Goal: Find specific page/section: Find specific page/section

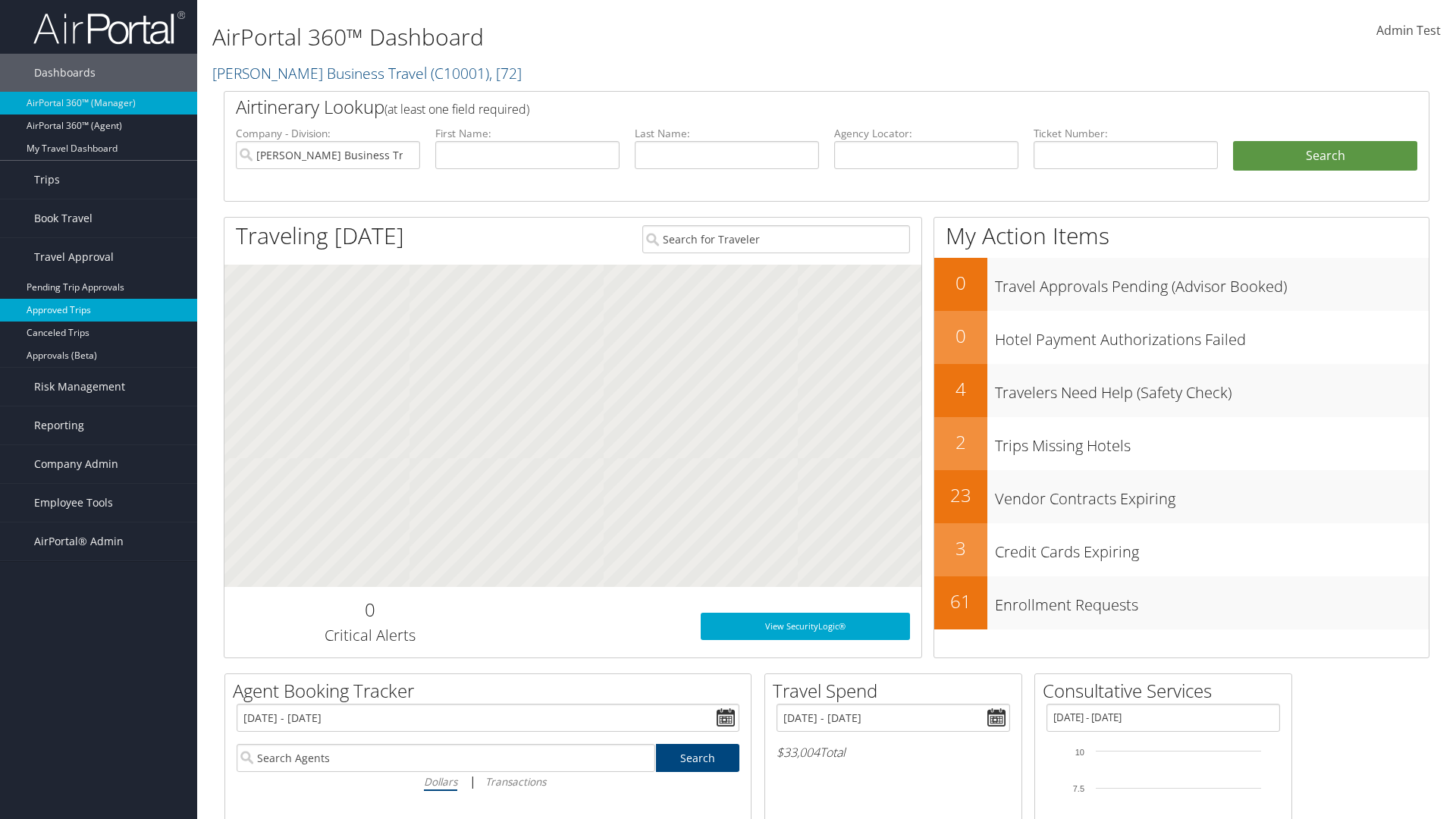
click at [99, 310] on link "Approved Trips" at bounding box center [98, 310] width 197 height 23
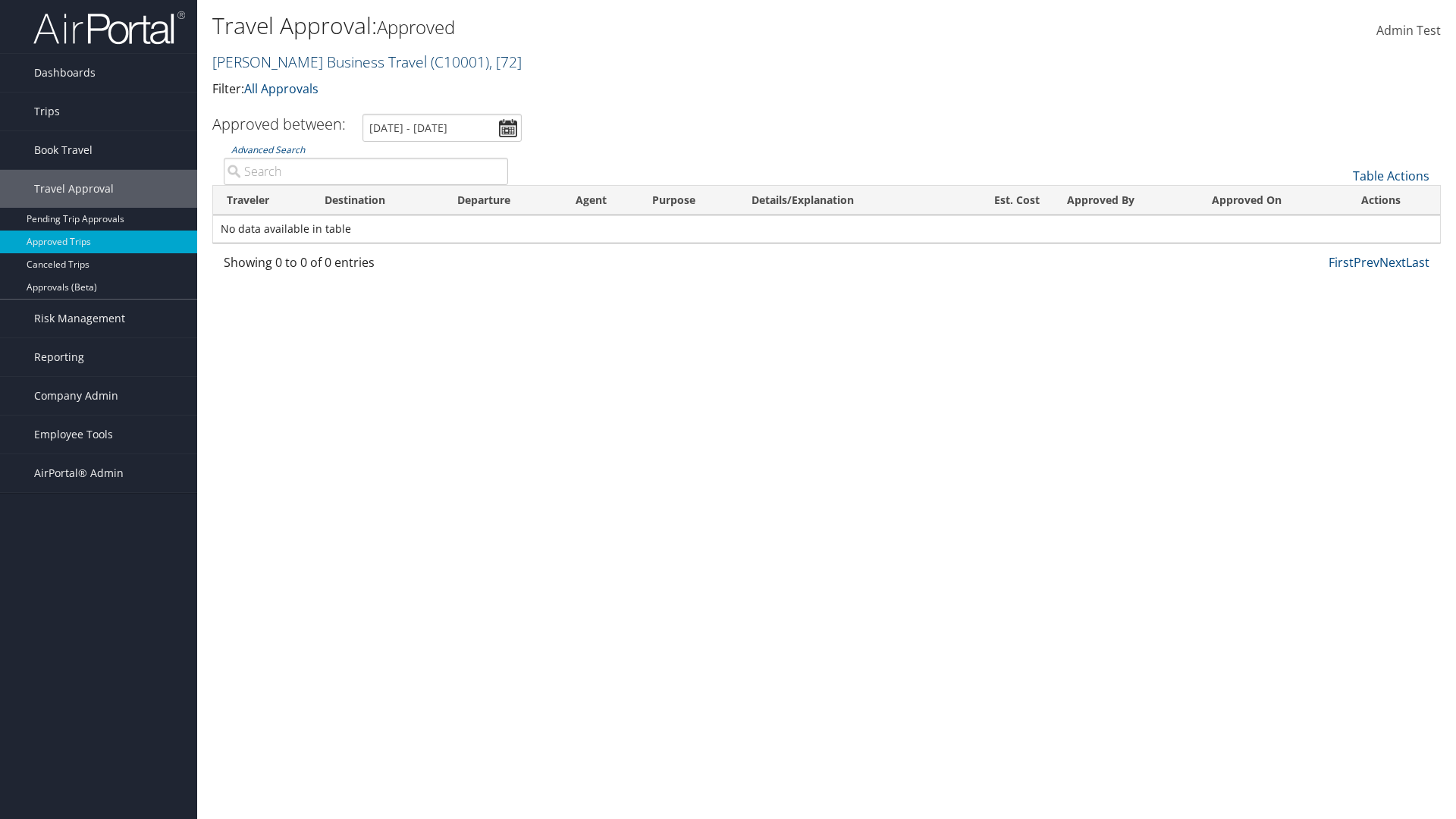
click at [312, 61] on link "[PERSON_NAME] Business Travel ( C10001 ) , [ 72 ]" at bounding box center [366, 62] width 309 height 20
click at [0, 0] on input "search" at bounding box center [0, 0] width 0 height 0
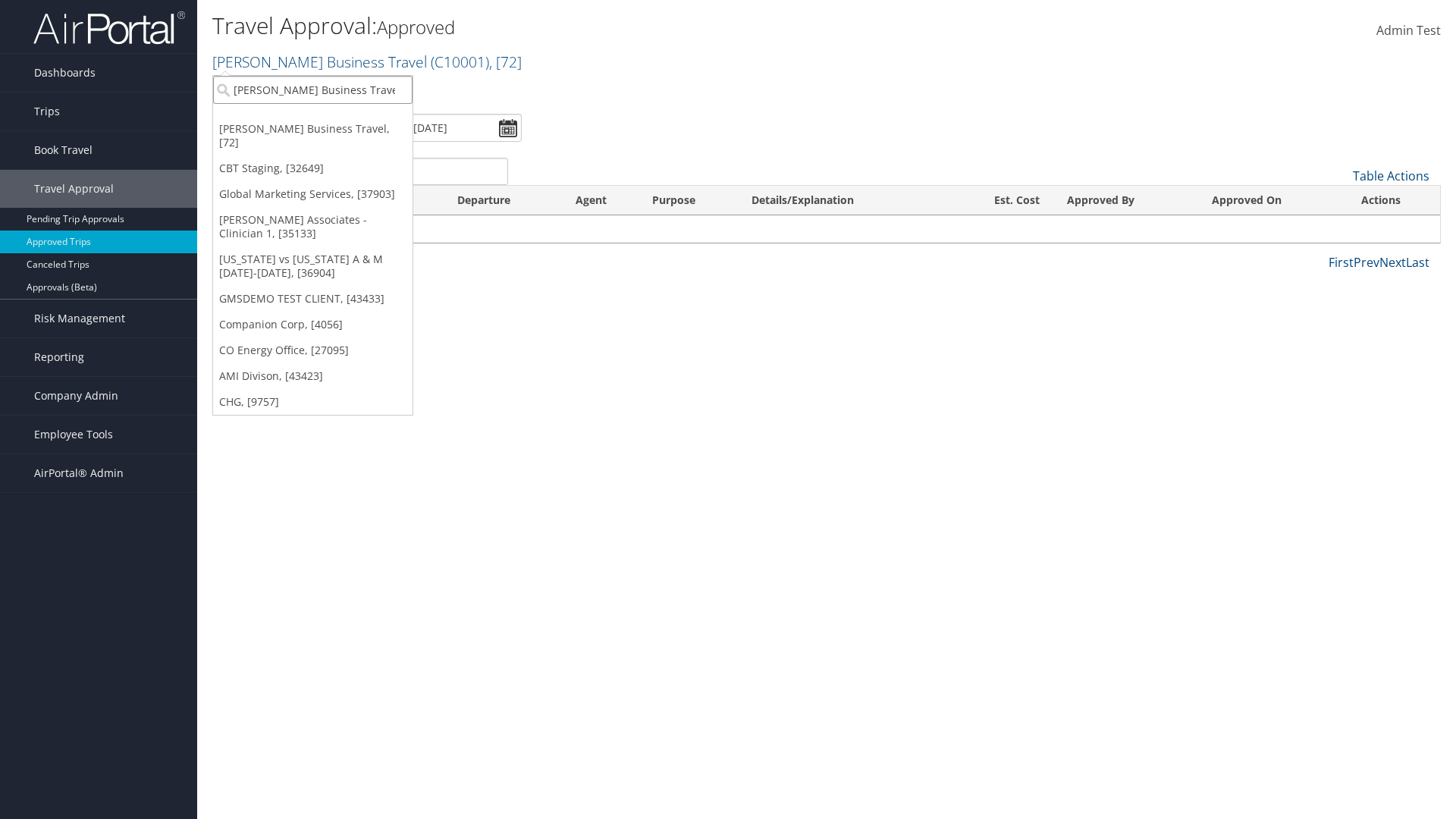
type input "[PERSON_NAME] Business Travel"
click at [333, 131] on div "Account" at bounding box center [333, 131] width 259 height 13
